Goal: Task Accomplishment & Management: Use online tool/utility

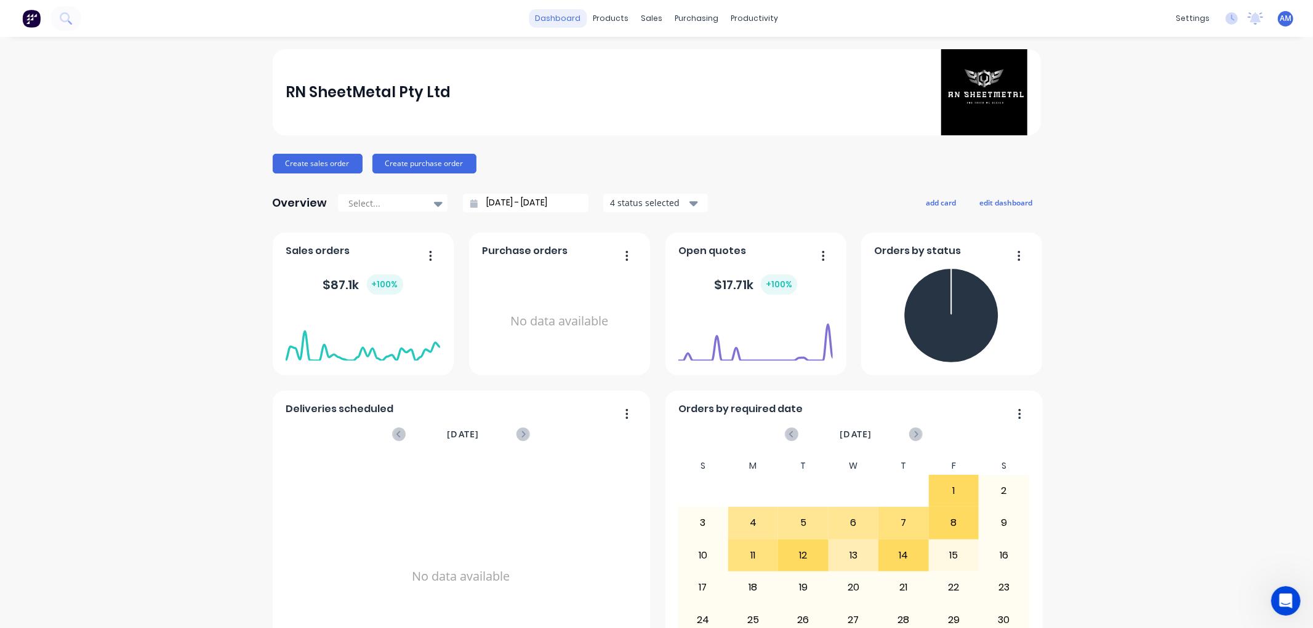
click at [554, 18] on link "dashboard" at bounding box center [558, 18] width 58 height 18
click at [529, 9] on link "dashboard" at bounding box center [558, 18] width 58 height 18
click at [646, 14] on div "sales" at bounding box center [652, 18] width 34 height 18
click at [669, 54] on div "Sales Orders" at bounding box center [692, 59] width 50 height 11
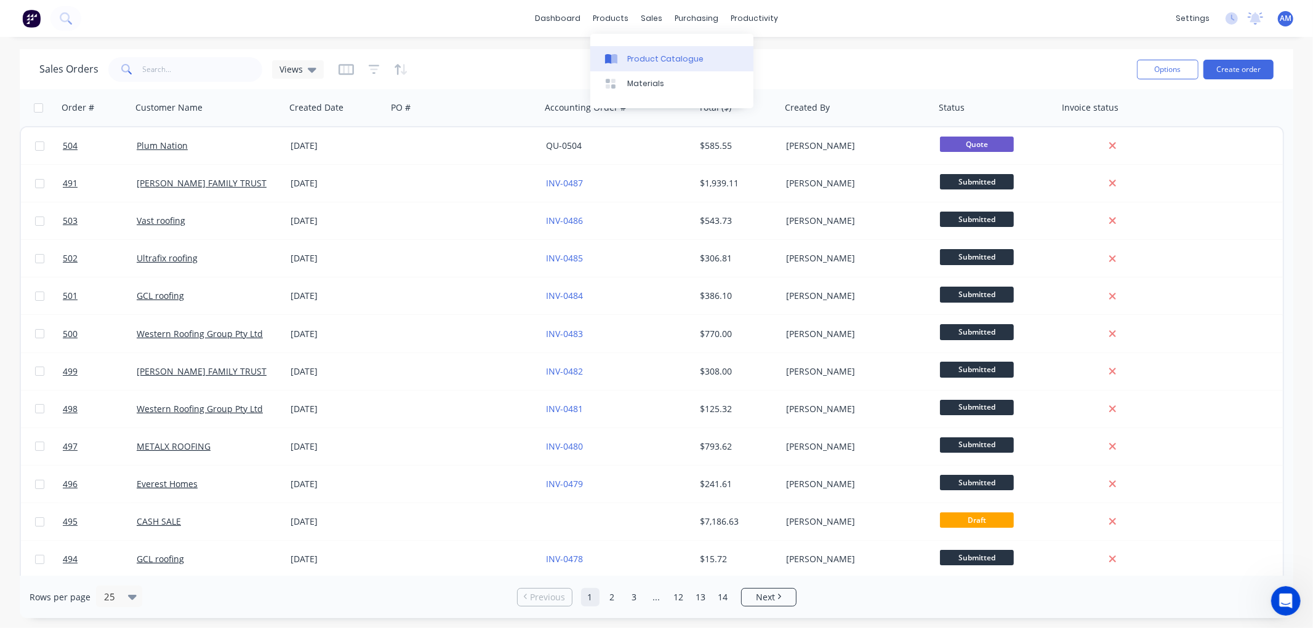
click at [630, 58] on div "Product Catalogue" at bounding box center [665, 59] width 76 height 11
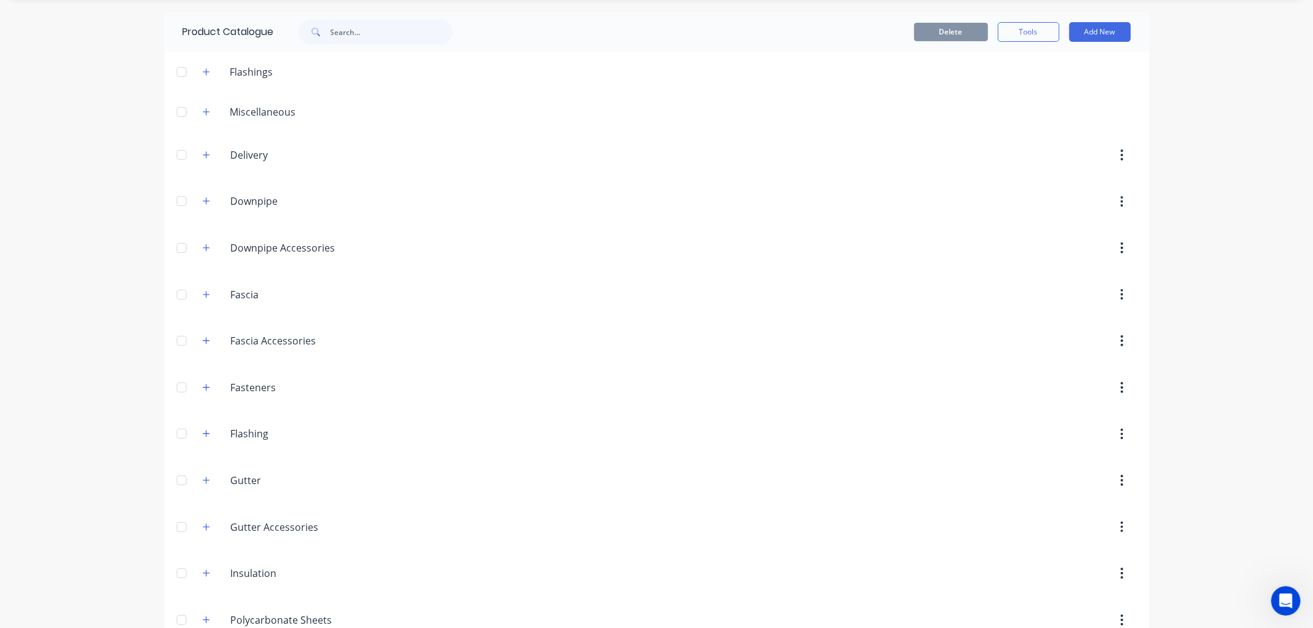
scroll to position [68, 0]
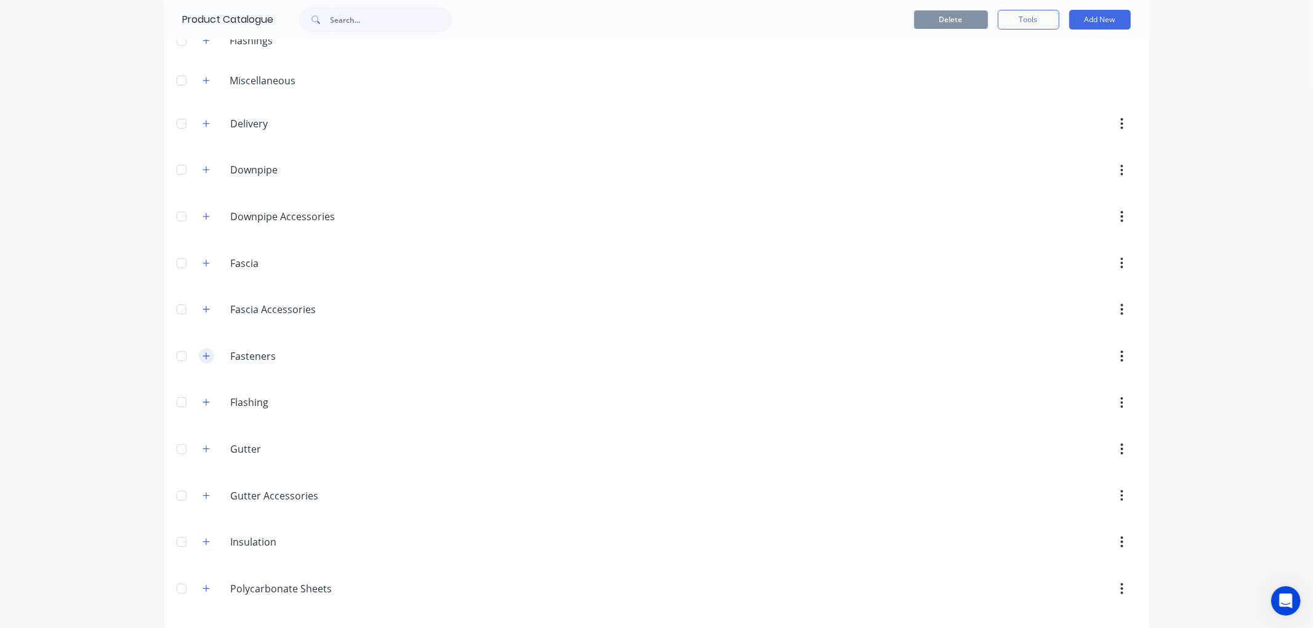
click at [203, 361] on icon "button" at bounding box center [206, 356] width 7 height 9
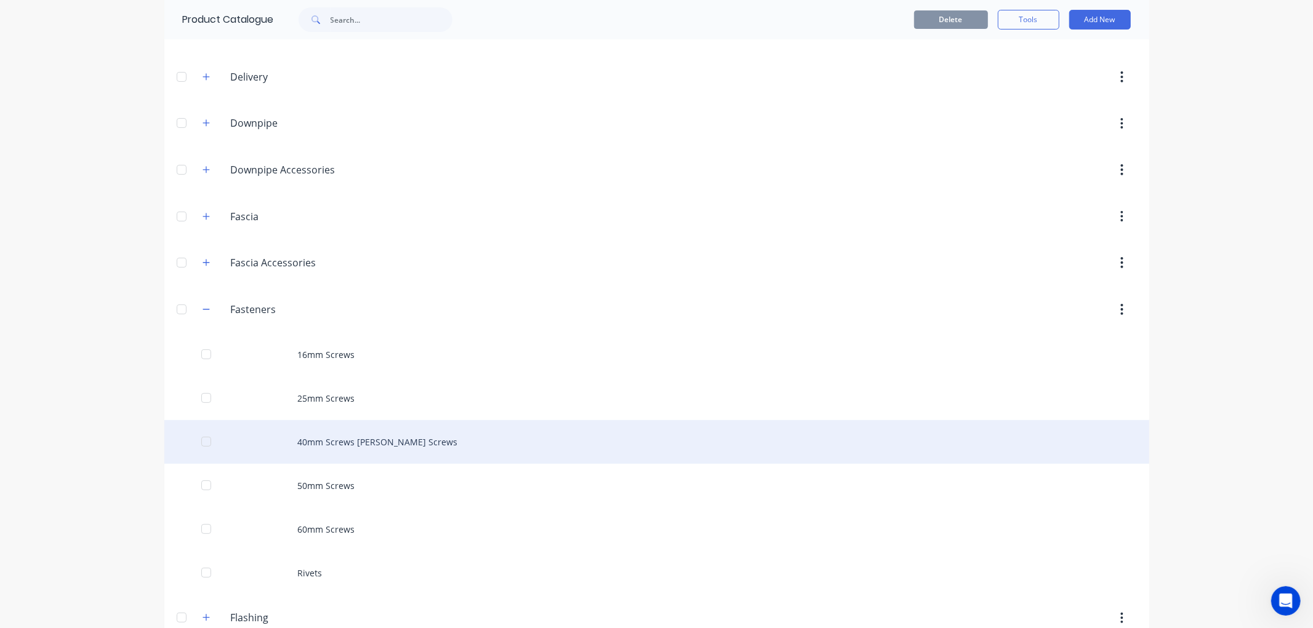
scroll to position [137, 0]
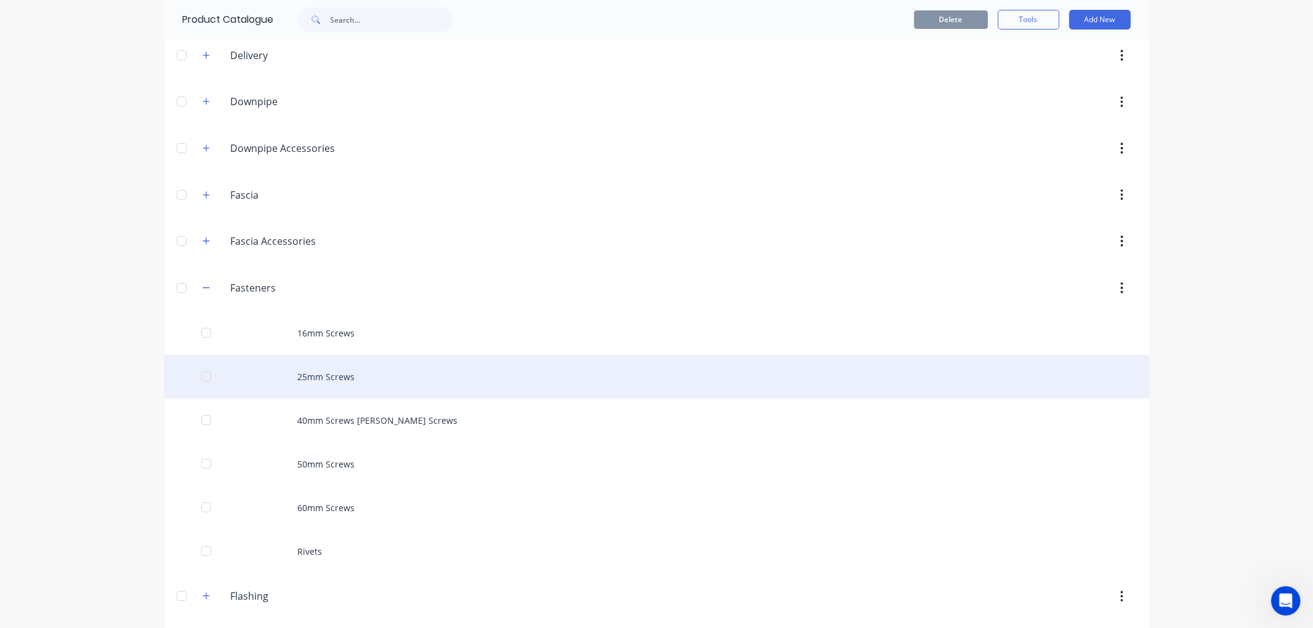
click at [322, 383] on div "25mm Screws" at bounding box center [656, 377] width 985 height 44
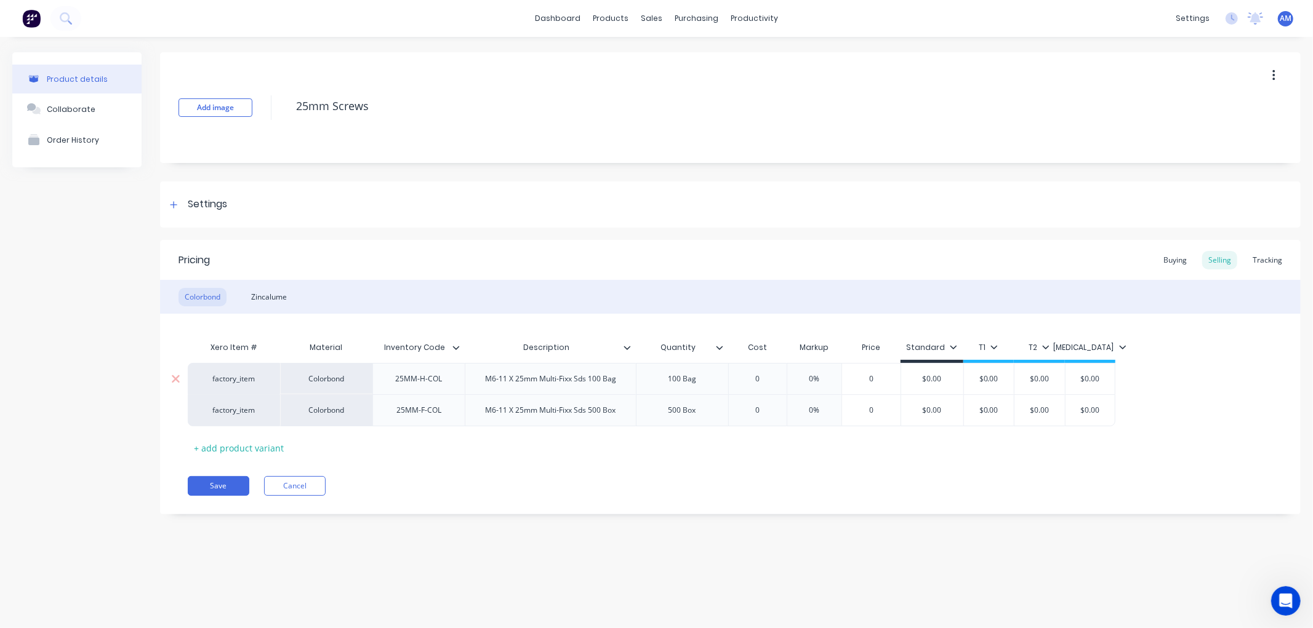
type textarea "x"
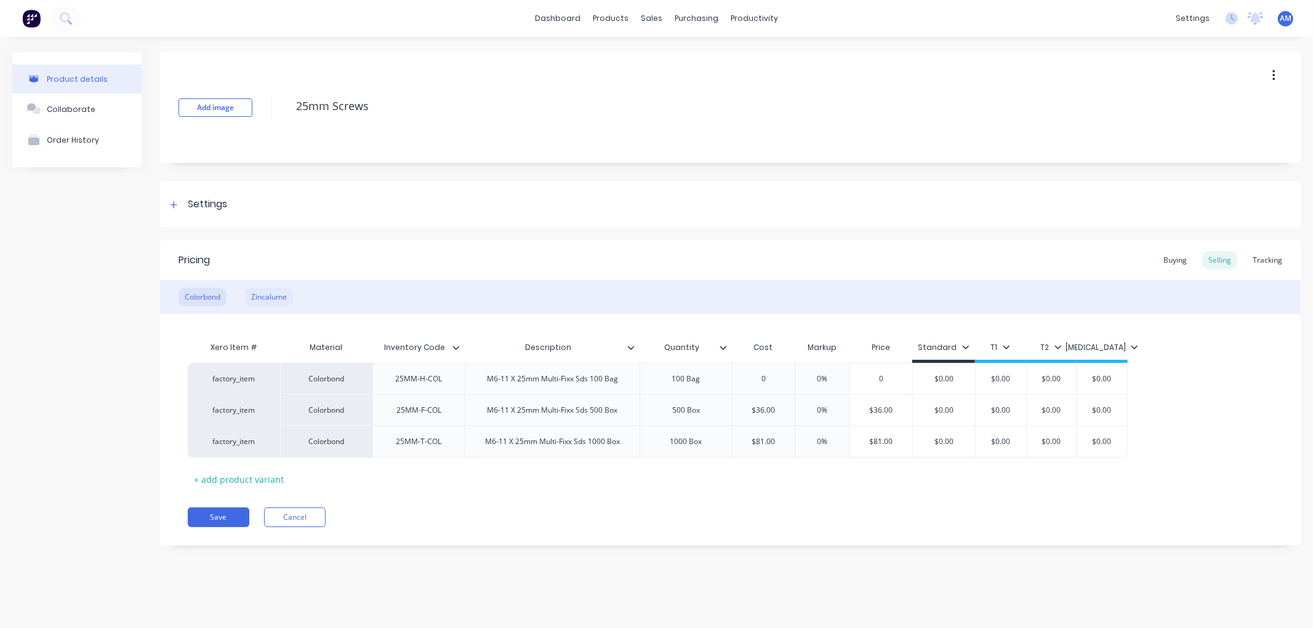
click at [257, 299] on div "Zincalume" at bounding box center [269, 297] width 48 height 18
drag, startPoint x: 441, startPoint y: 415, endPoint x: 390, endPoint y: 425, distance: 52.6
click at [390, 425] on div "25MM-F-ZIN" at bounding box center [418, 410] width 92 height 31
copy div "25MM-F-ZIN"
click at [199, 307] on div "Colorbond Zincalume" at bounding box center [730, 297] width 1141 height 34
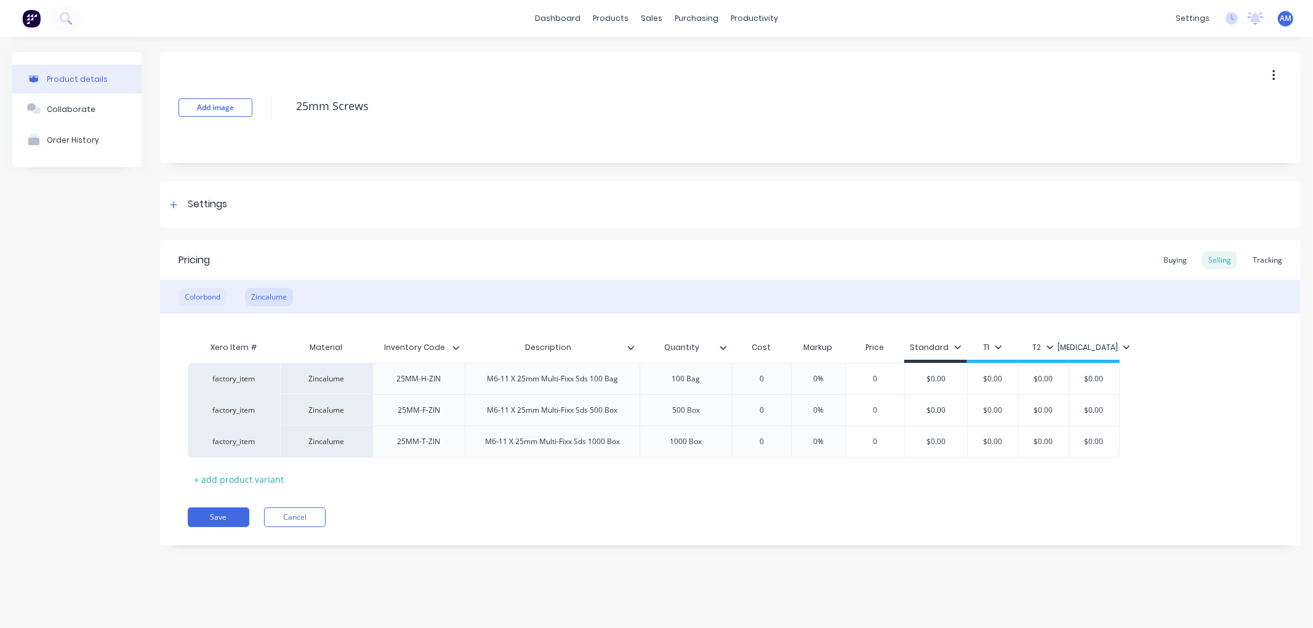
click at [198, 298] on div "Colorbond" at bounding box center [203, 297] width 48 height 18
drag, startPoint x: 442, startPoint y: 419, endPoint x: 399, endPoint y: 423, distance: 43.3
click at [401, 423] on div "25MM-F-COL" at bounding box center [418, 410] width 92 height 31
click at [400, 423] on div "25MM-F-COL" at bounding box center [418, 410] width 92 height 31
click at [396, 416] on div "25MM-F-COL" at bounding box center [419, 411] width 65 height 16
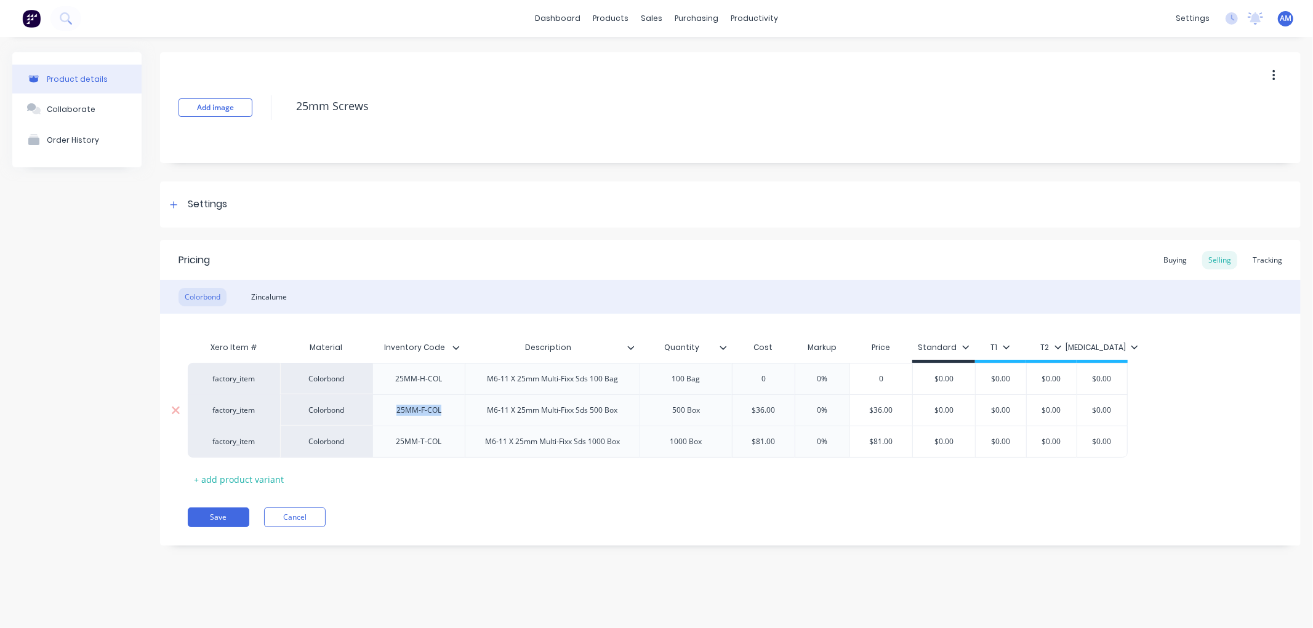
drag, startPoint x: 445, startPoint y: 414, endPoint x: 390, endPoint y: 423, distance: 55.6
click at [390, 423] on div "25MM-F-COL" at bounding box center [418, 410] width 92 height 31
copy div "25MM-F-COL"
click at [1270, 259] on div "Tracking" at bounding box center [1267, 260] width 42 height 18
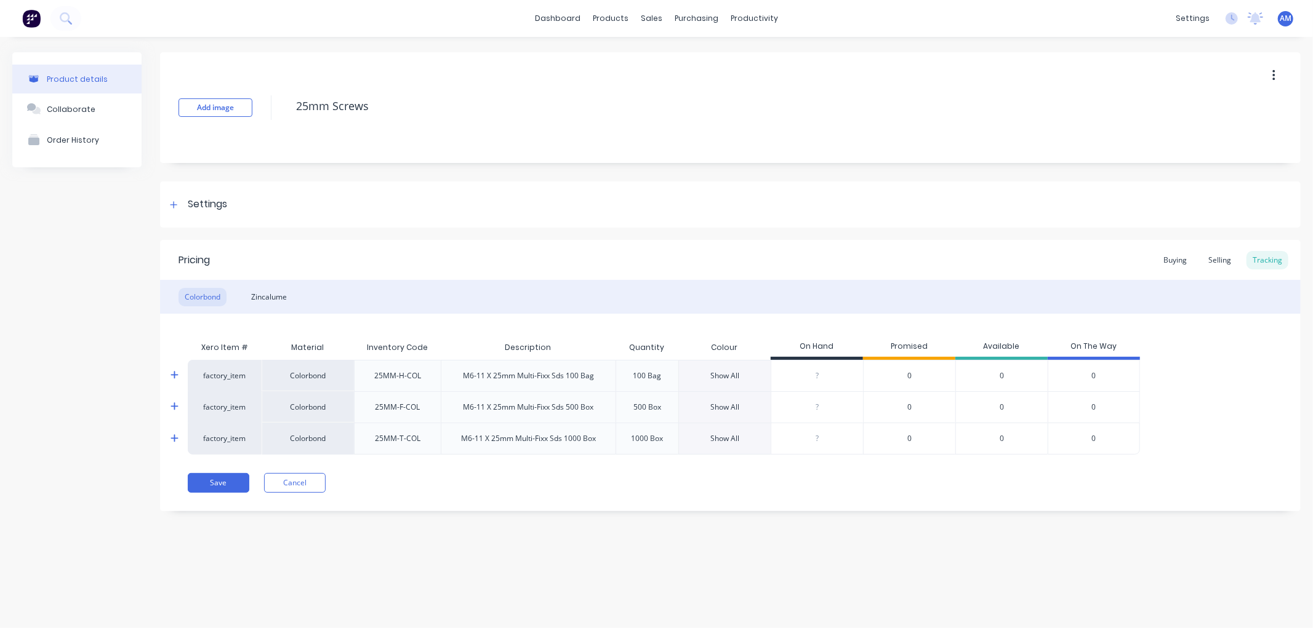
click at [870, 420] on div "0" at bounding box center [909, 406] width 92 height 31
click at [905, 416] on div "0" at bounding box center [909, 406] width 92 height 31
click at [403, 404] on div "25MM-F-COL" at bounding box center [397, 407] width 45 height 11
click at [739, 401] on div "Show All" at bounding box center [724, 406] width 92 height 31
click at [733, 409] on div "Show All" at bounding box center [724, 407] width 29 height 11
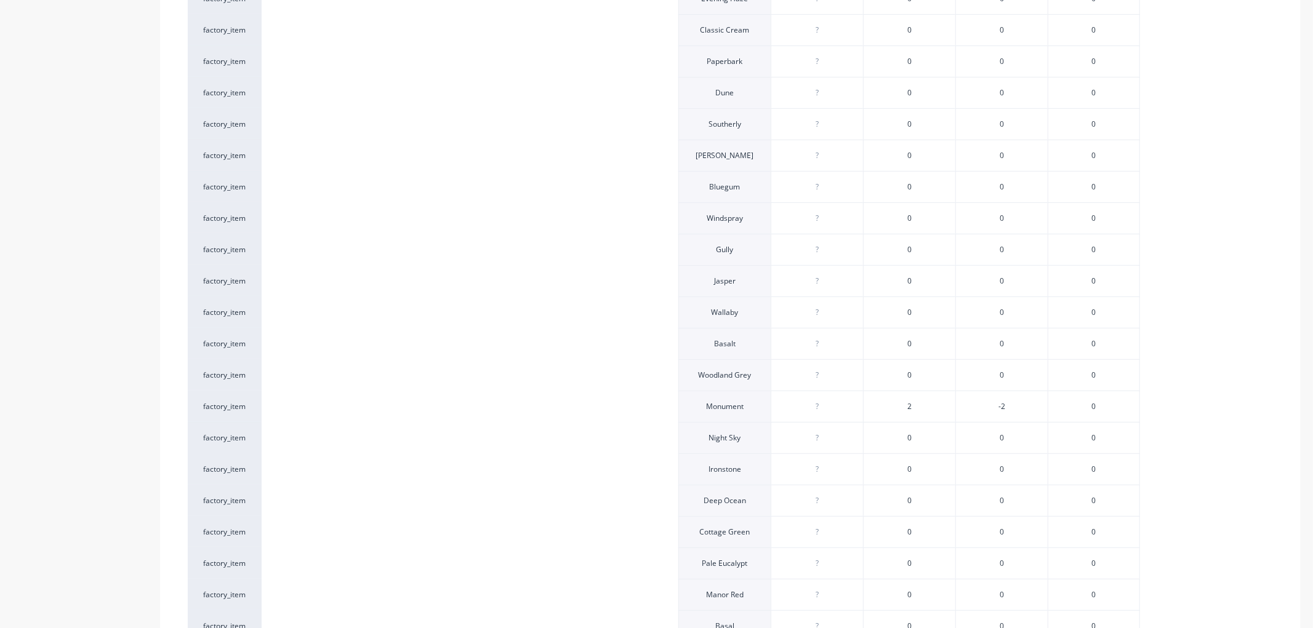
scroll to position [472, 0]
click at [910, 403] on span "2" at bounding box center [909, 406] width 4 height 11
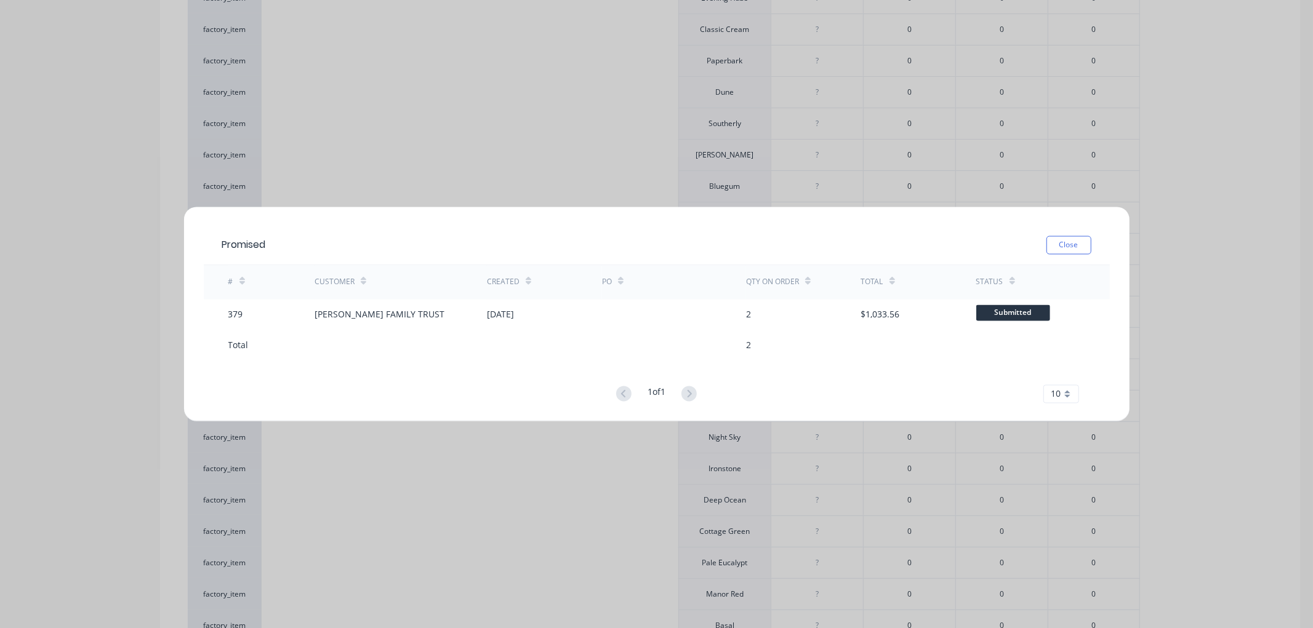
drag, startPoint x: 1077, startPoint y: 246, endPoint x: 963, endPoint y: 186, distance: 129.4
click at [1076, 246] on button "Close" at bounding box center [1068, 245] width 45 height 18
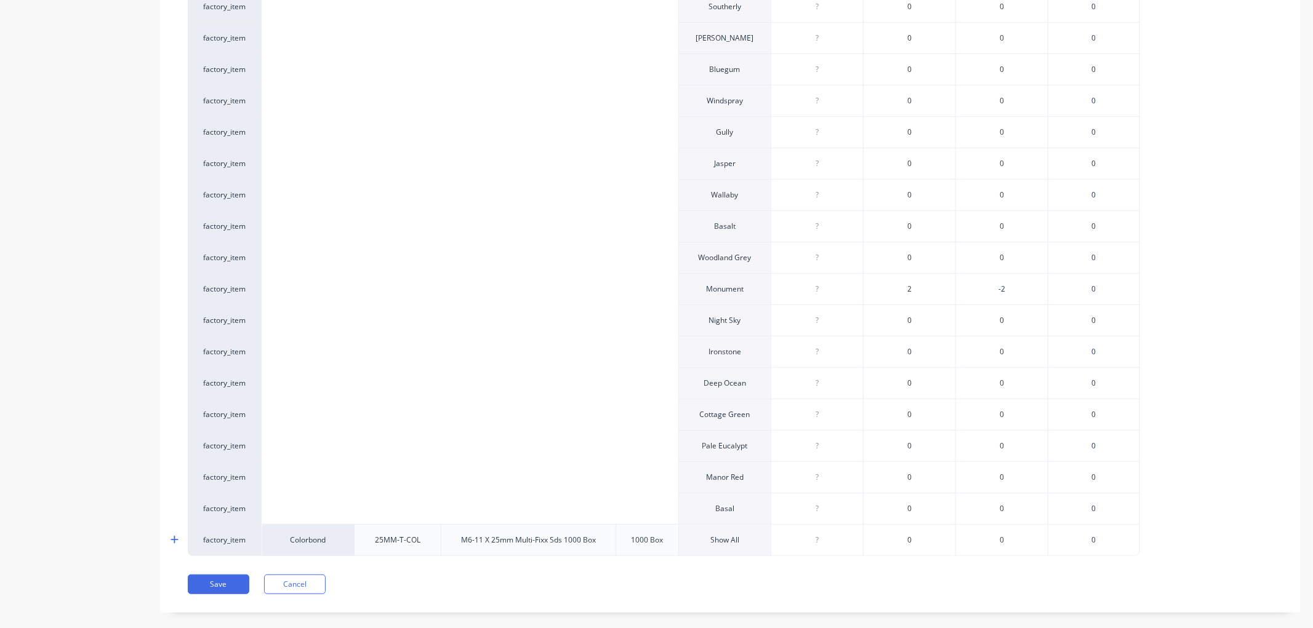
scroll to position [609, 0]
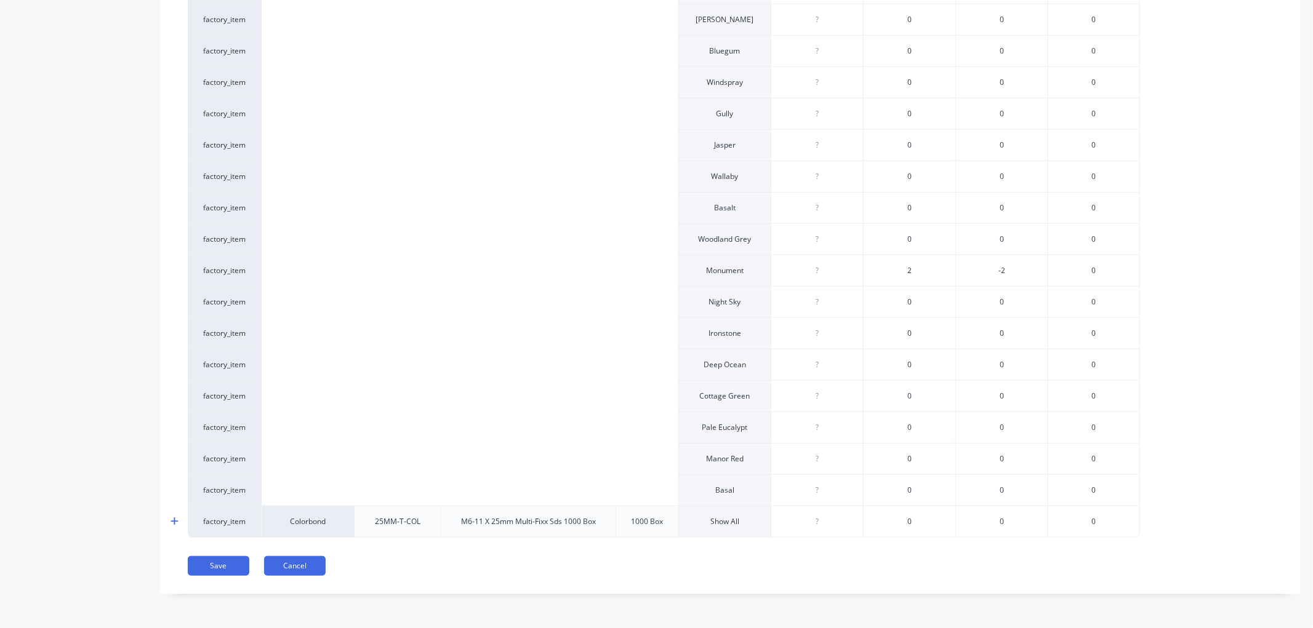
click at [288, 576] on button "Cancel" at bounding box center [295, 566] width 62 height 20
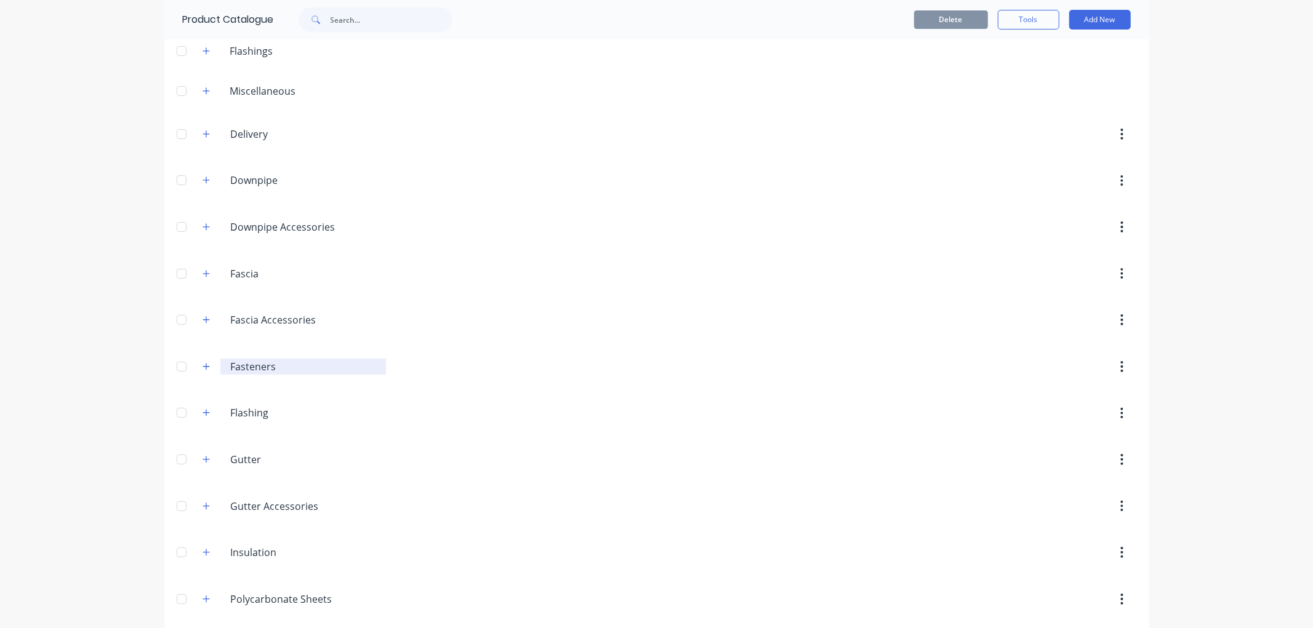
scroll to position [137, 0]
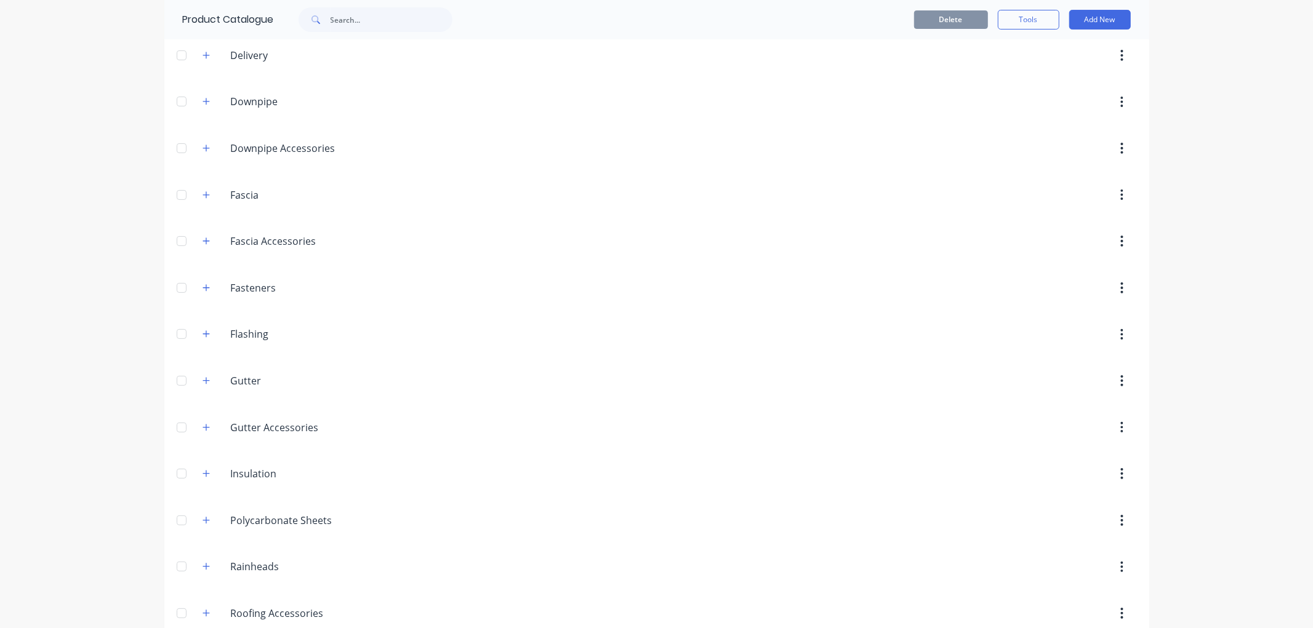
click at [199, 279] on div "Fasteners Fasteners" at bounding box center [289, 288] width 193 height 22
click at [207, 294] on span at bounding box center [206, 287] width 15 height 15
click at [212, 291] on div "Fasteners Fasteners" at bounding box center [289, 288] width 193 height 22
click at [243, 294] on input "Fasteners" at bounding box center [304, 288] width 146 height 15
click at [204, 287] on icon "button" at bounding box center [206, 288] width 7 height 9
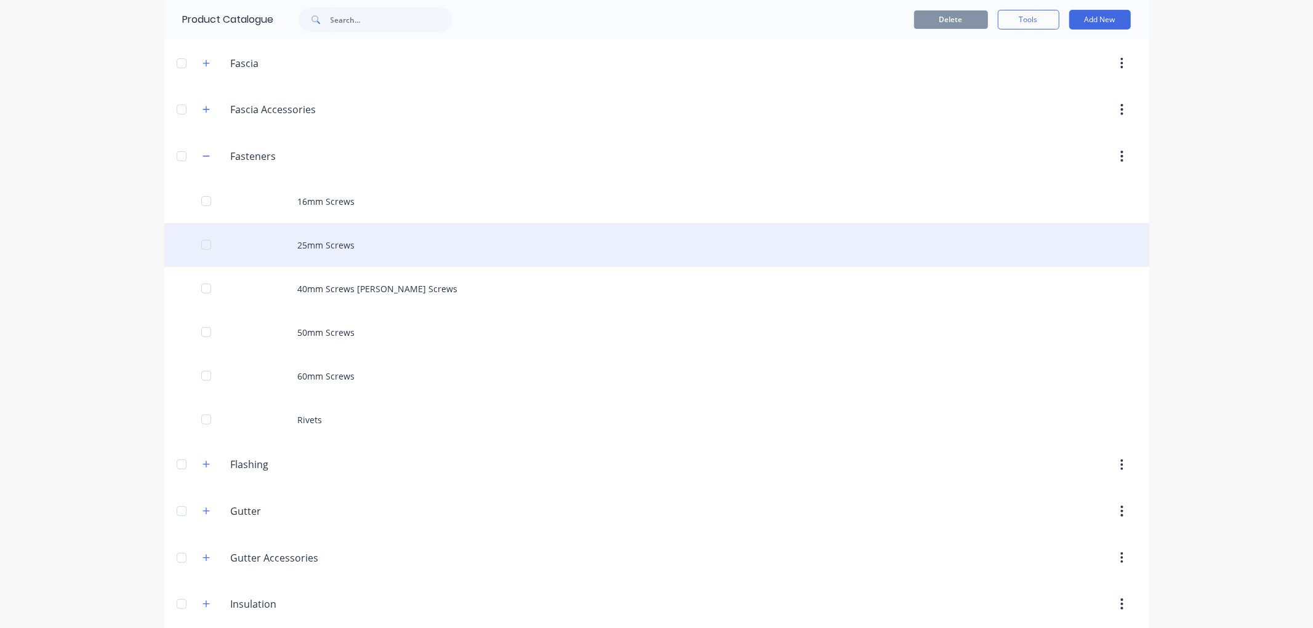
scroll to position [273, 0]
click at [299, 241] on div "25mm Screws" at bounding box center [656, 241] width 985 height 44
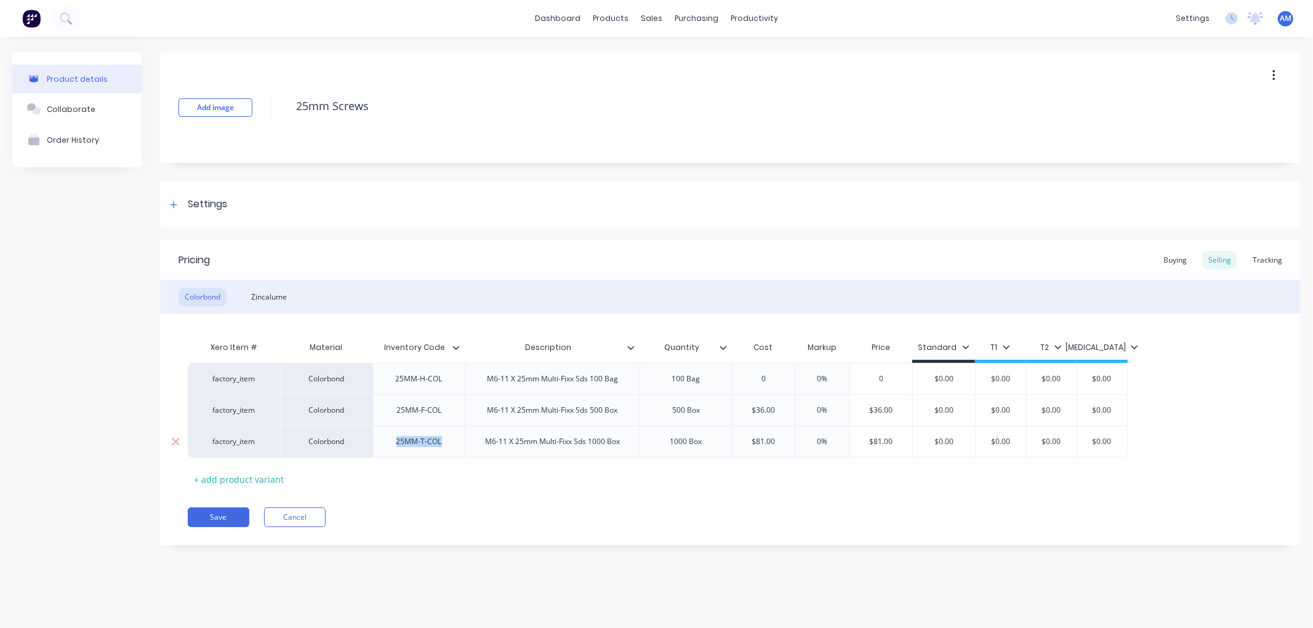
drag, startPoint x: 393, startPoint y: 448, endPoint x: 448, endPoint y: 446, distance: 55.4
click at [448, 446] on div "25MM-T-COL" at bounding box center [419, 442] width 65 height 16
copy div "25MM-T-COL"
type textarea "x"
